Goal: Information Seeking & Learning: Learn about a topic

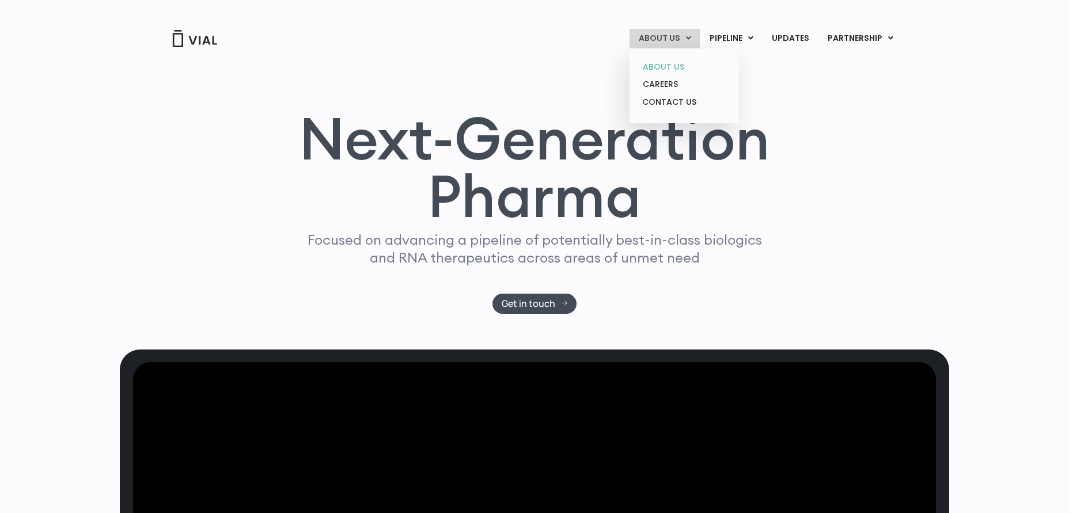
click at [670, 65] on link "ABOUT US" at bounding box center [684, 67] width 101 height 18
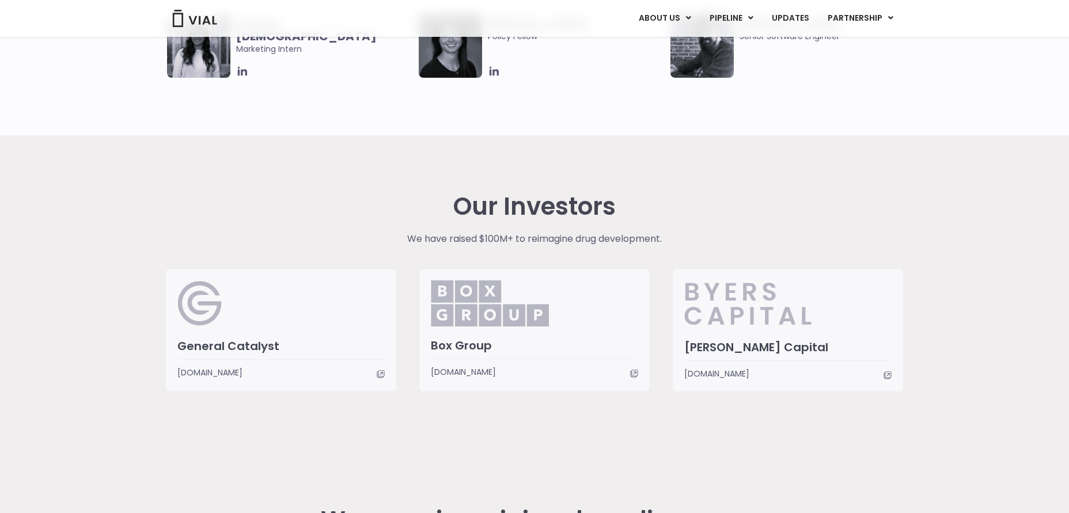
scroll to position [1767, 0]
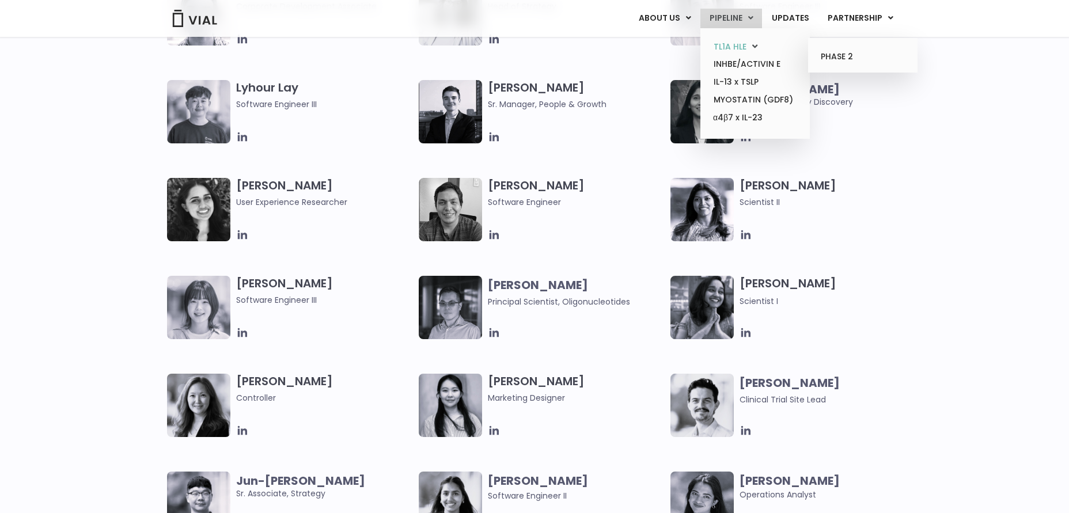
click at [734, 44] on link "TL1A HLE" at bounding box center [755, 47] width 101 height 18
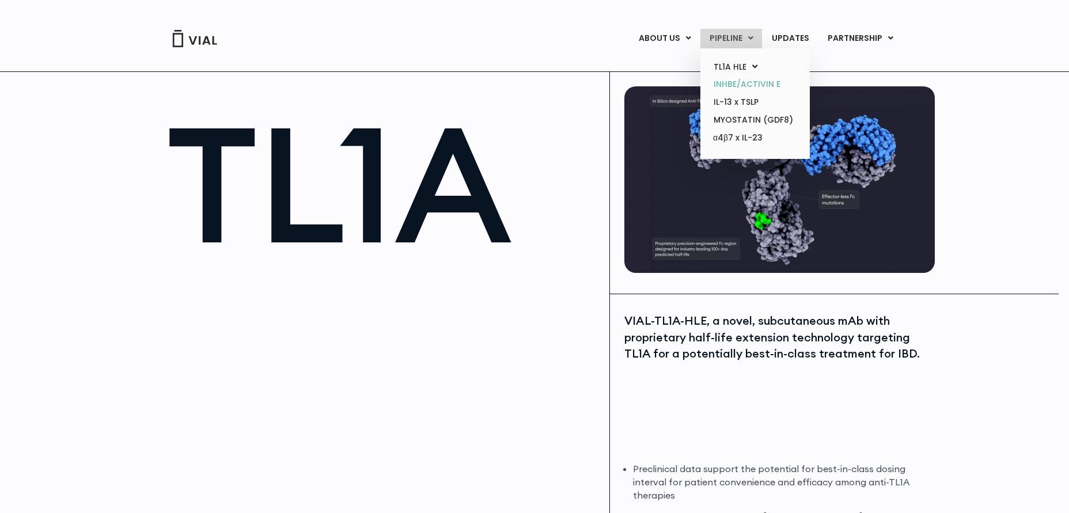
click at [738, 81] on link "INHBE/ACTIVIN E" at bounding box center [755, 84] width 101 height 18
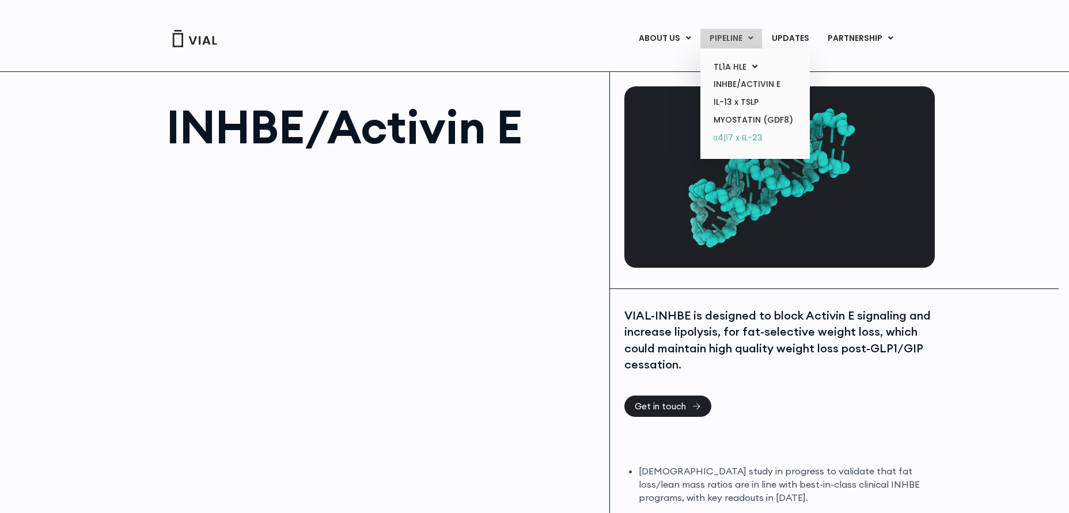
click at [743, 133] on link "α4β7 x IL-23" at bounding box center [755, 138] width 101 height 18
